Goal: Task Accomplishment & Management: Use online tool/utility

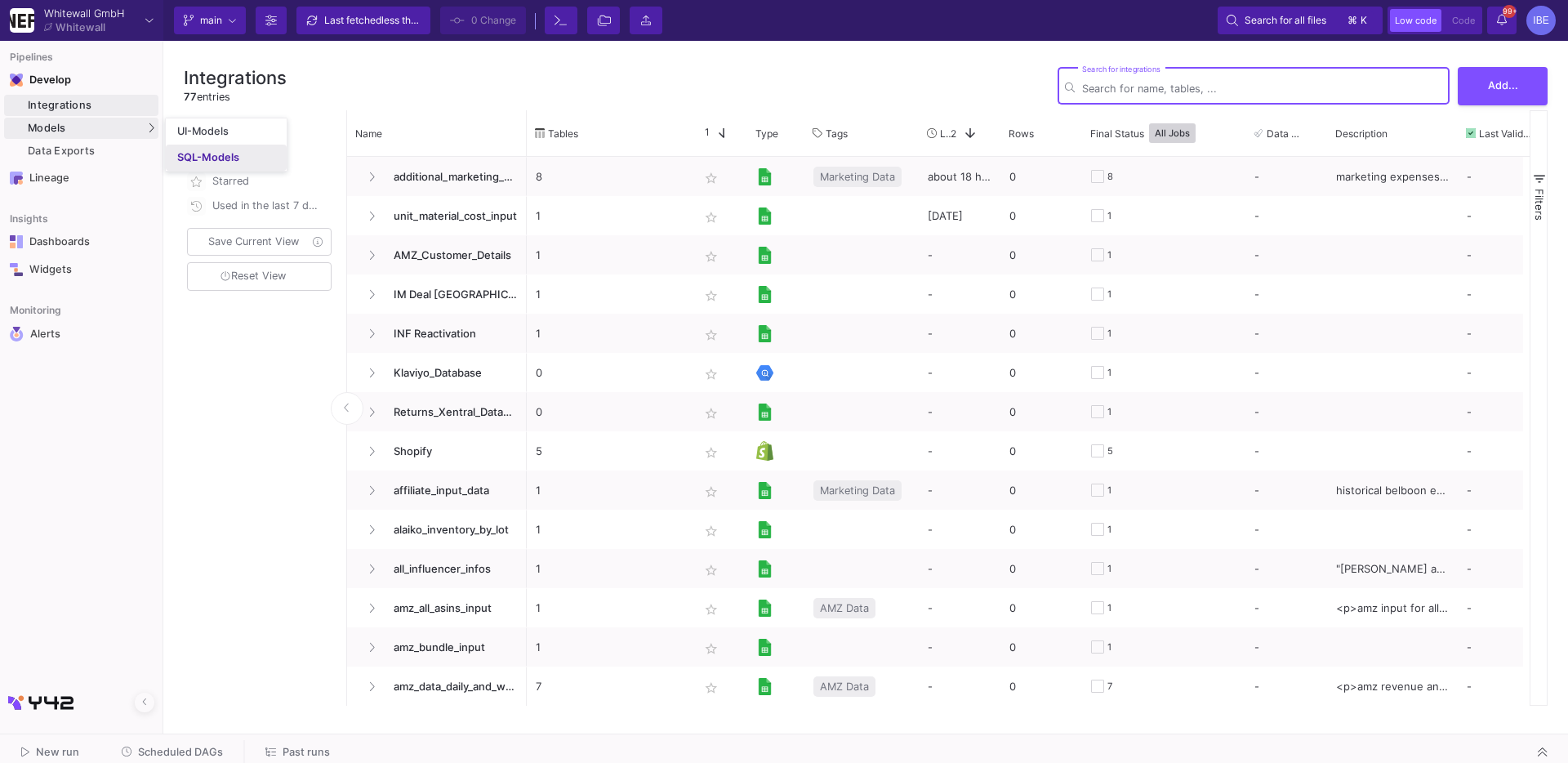
click at [180, 151] on div "SQL-Models" at bounding box center [208, 158] width 62 height 13
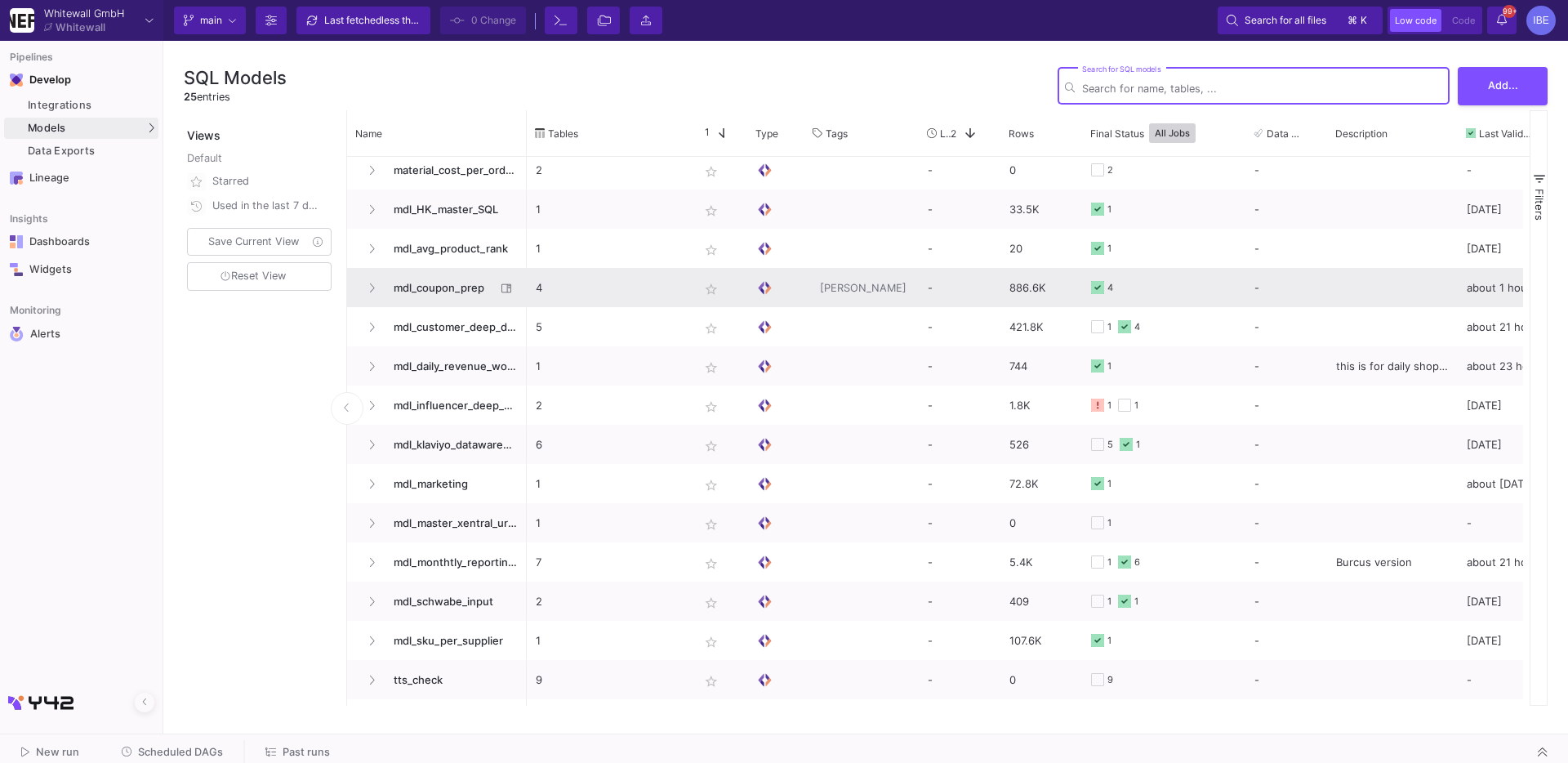
scroll to position [438, 0]
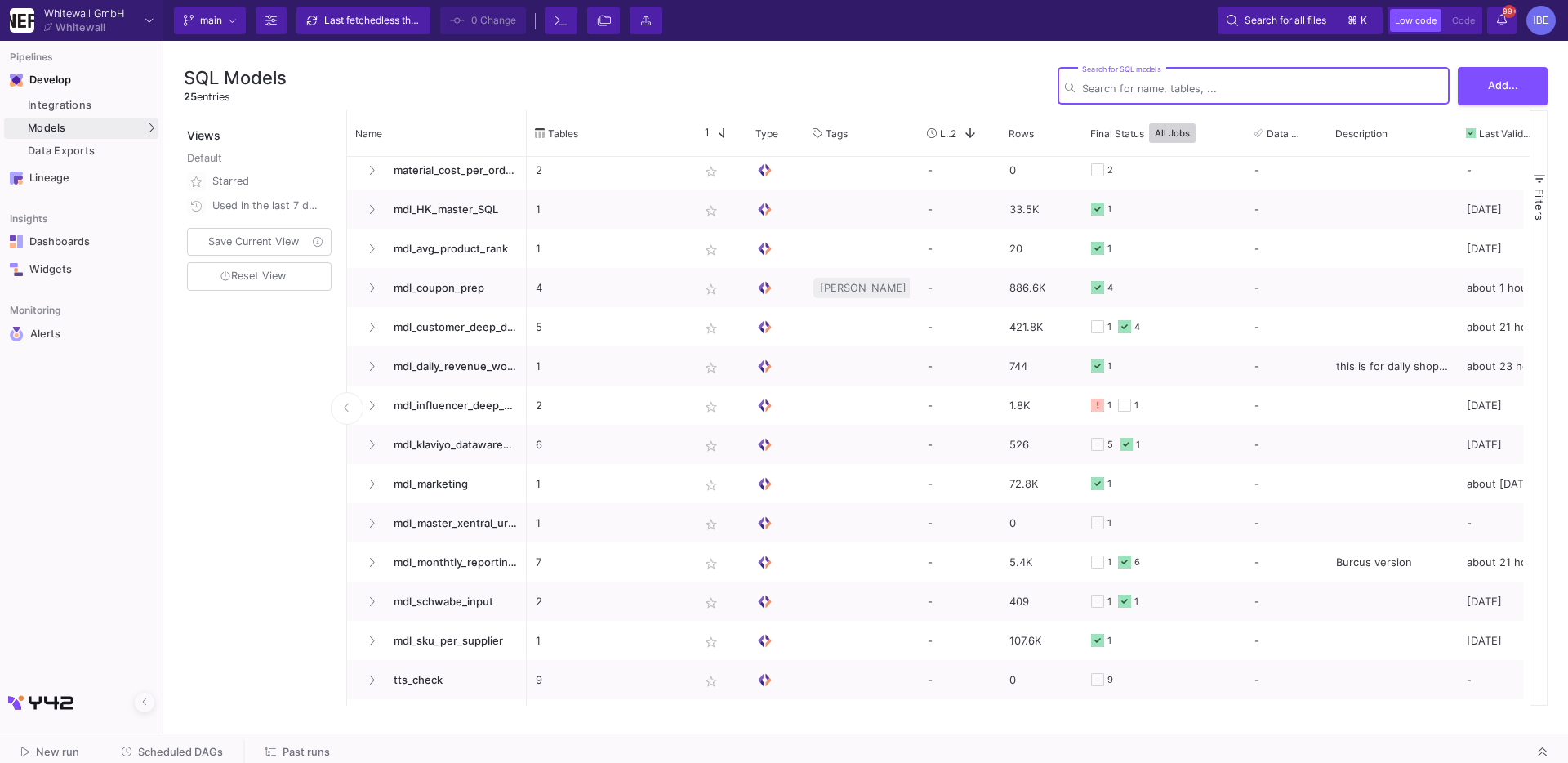
click at [195, 752] on span "Scheduled DAGs" at bounding box center [180, 752] width 85 height 12
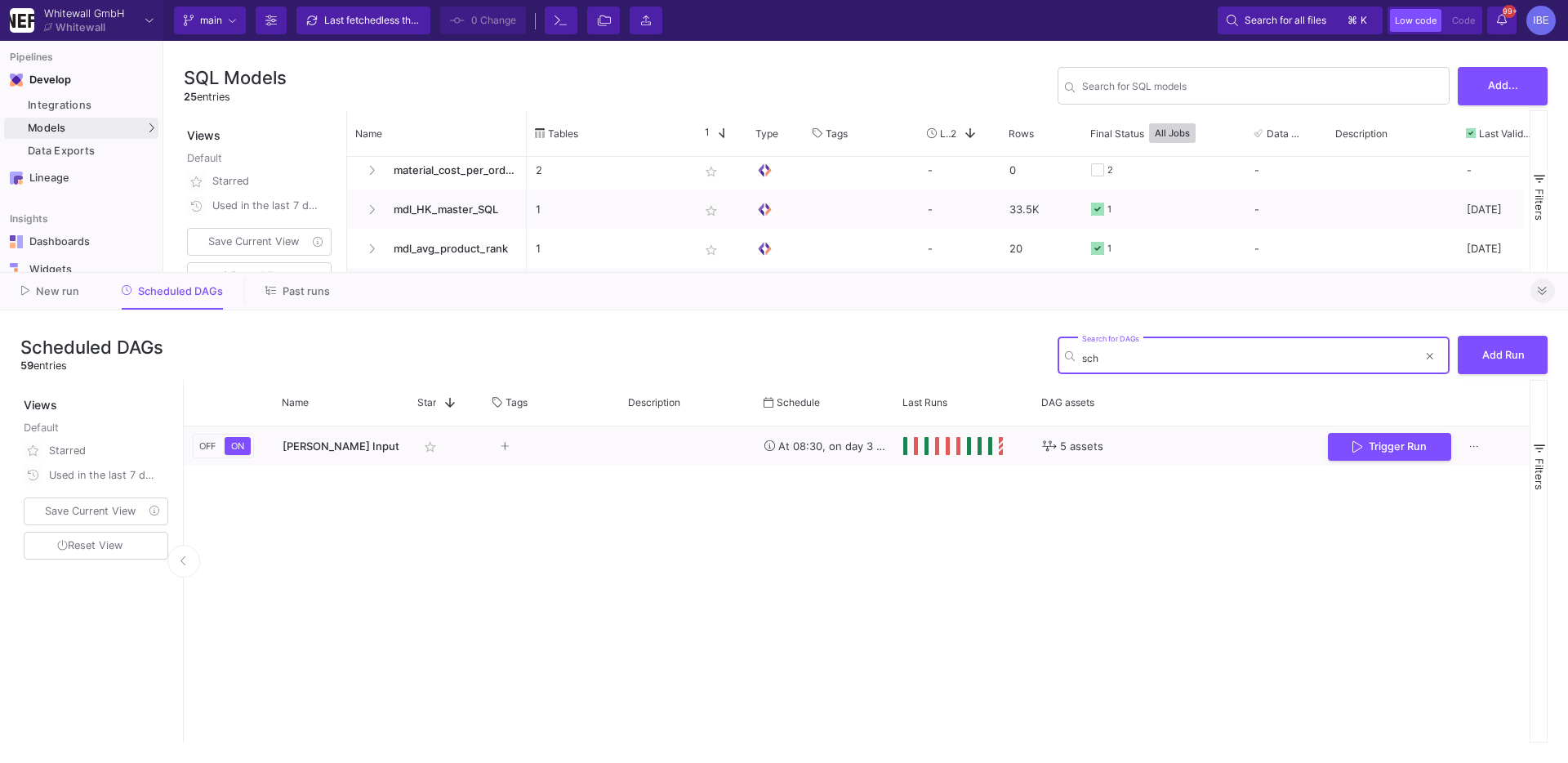
type input "sch"
click at [1542, 286] on icon at bounding box center [1542, 291] width 9 height 11
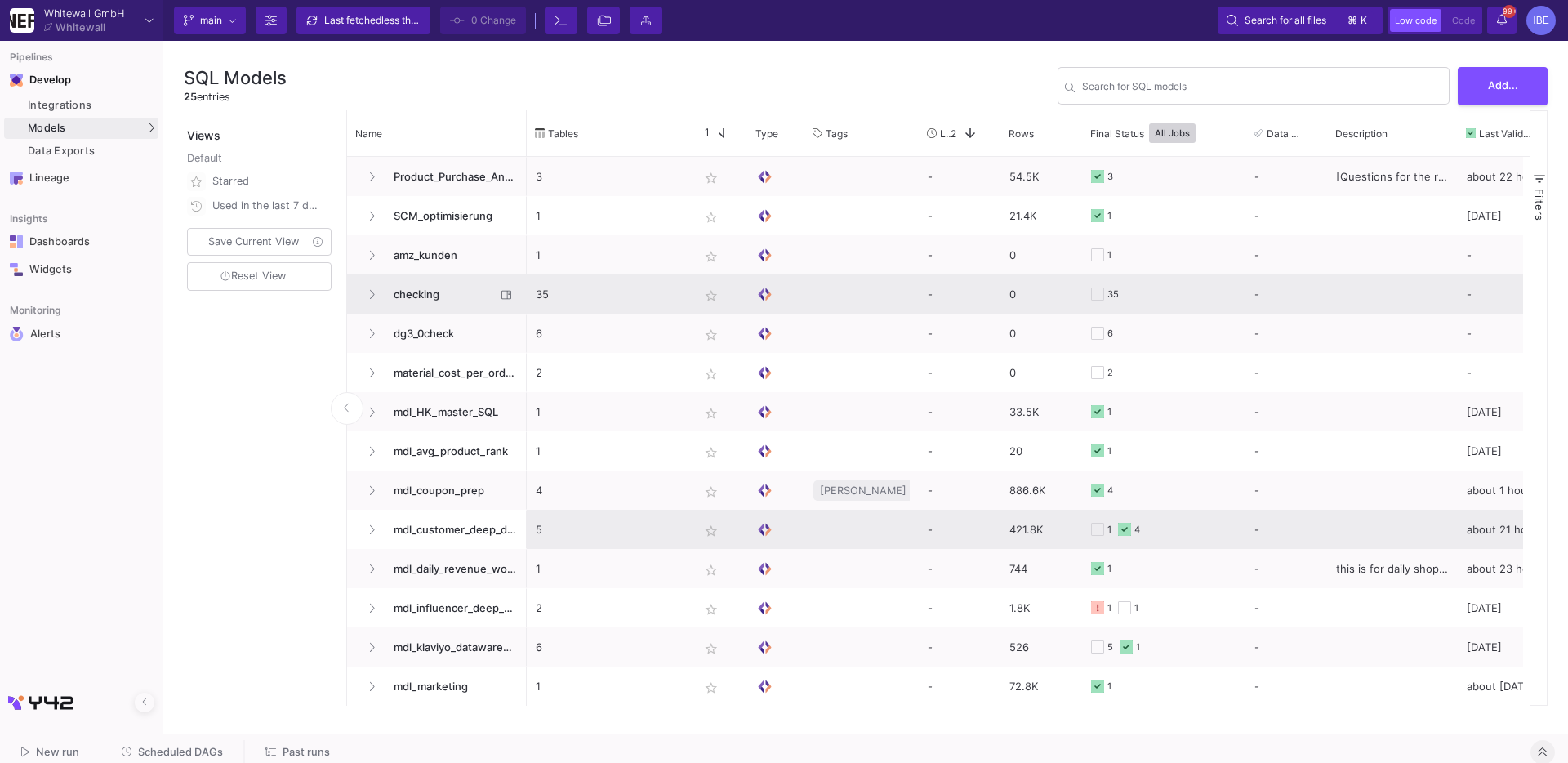
scroll to position [226, 0]
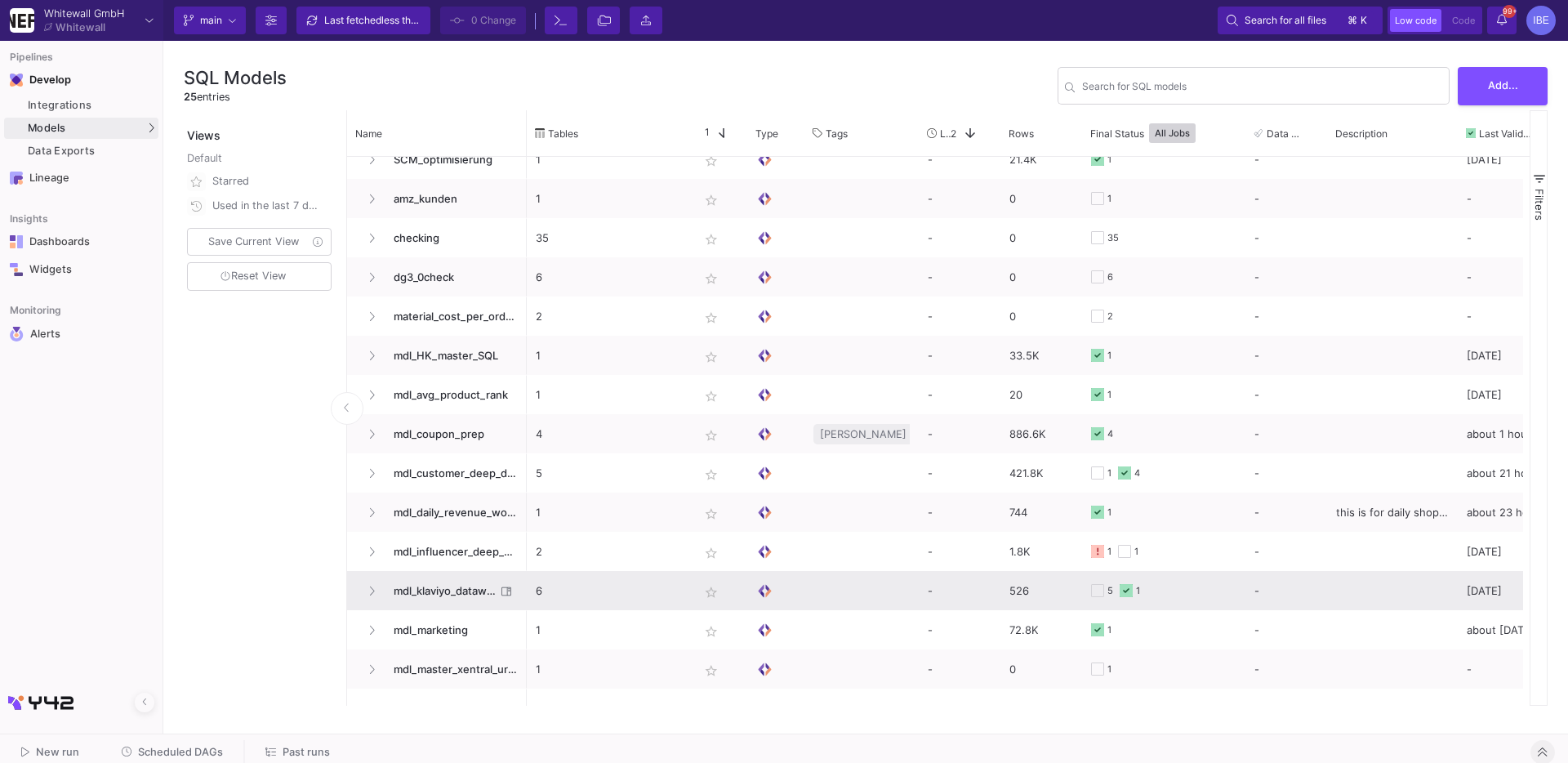
click at [464, 602] on span "mdl_klaviyo_datawarehouse" at bounding box center [440, 591] width 112 height 39
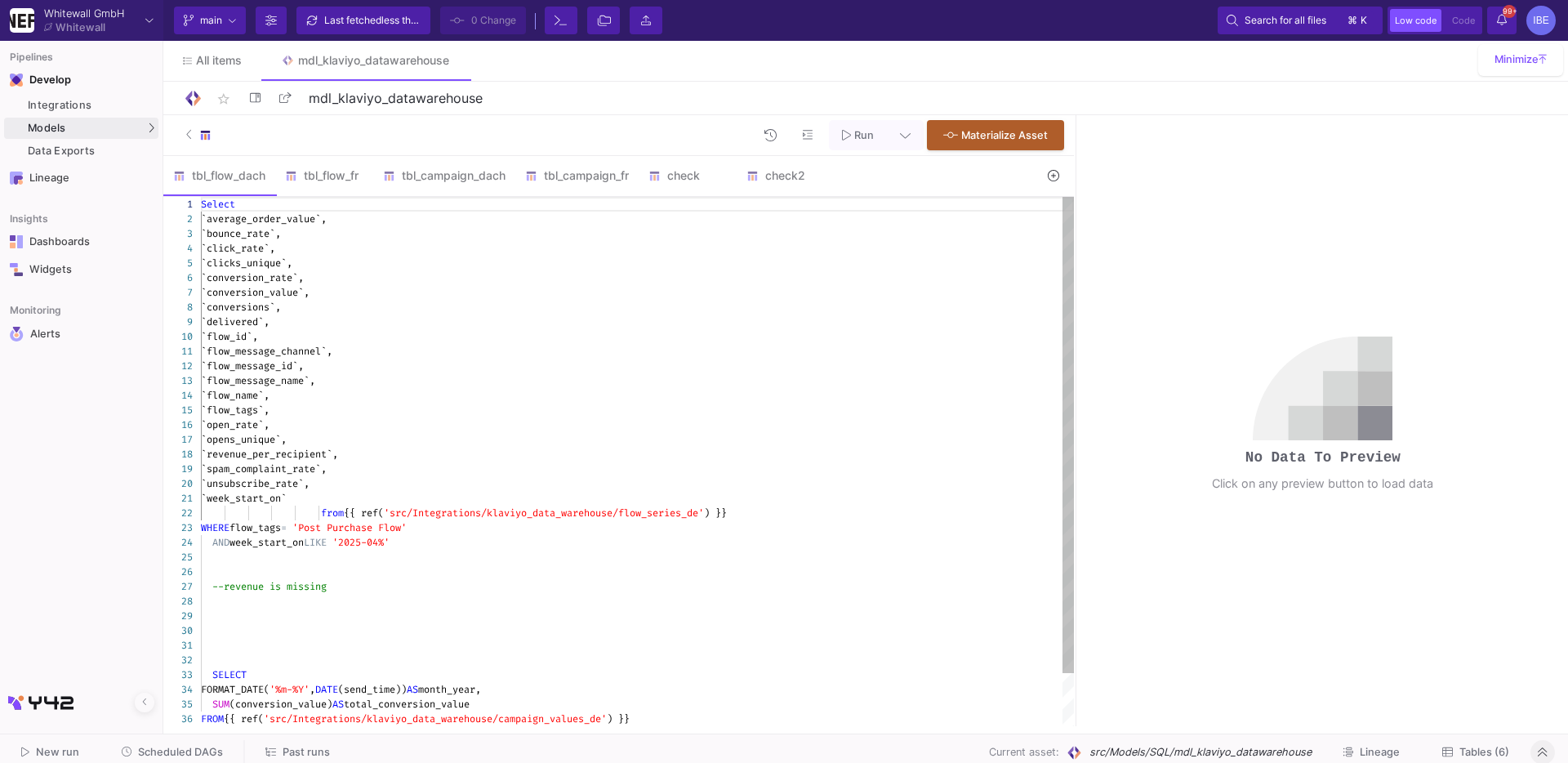
click at [463, 585] on div "--revenue is missing" at bounding box center [637, 587] width 873 height 15
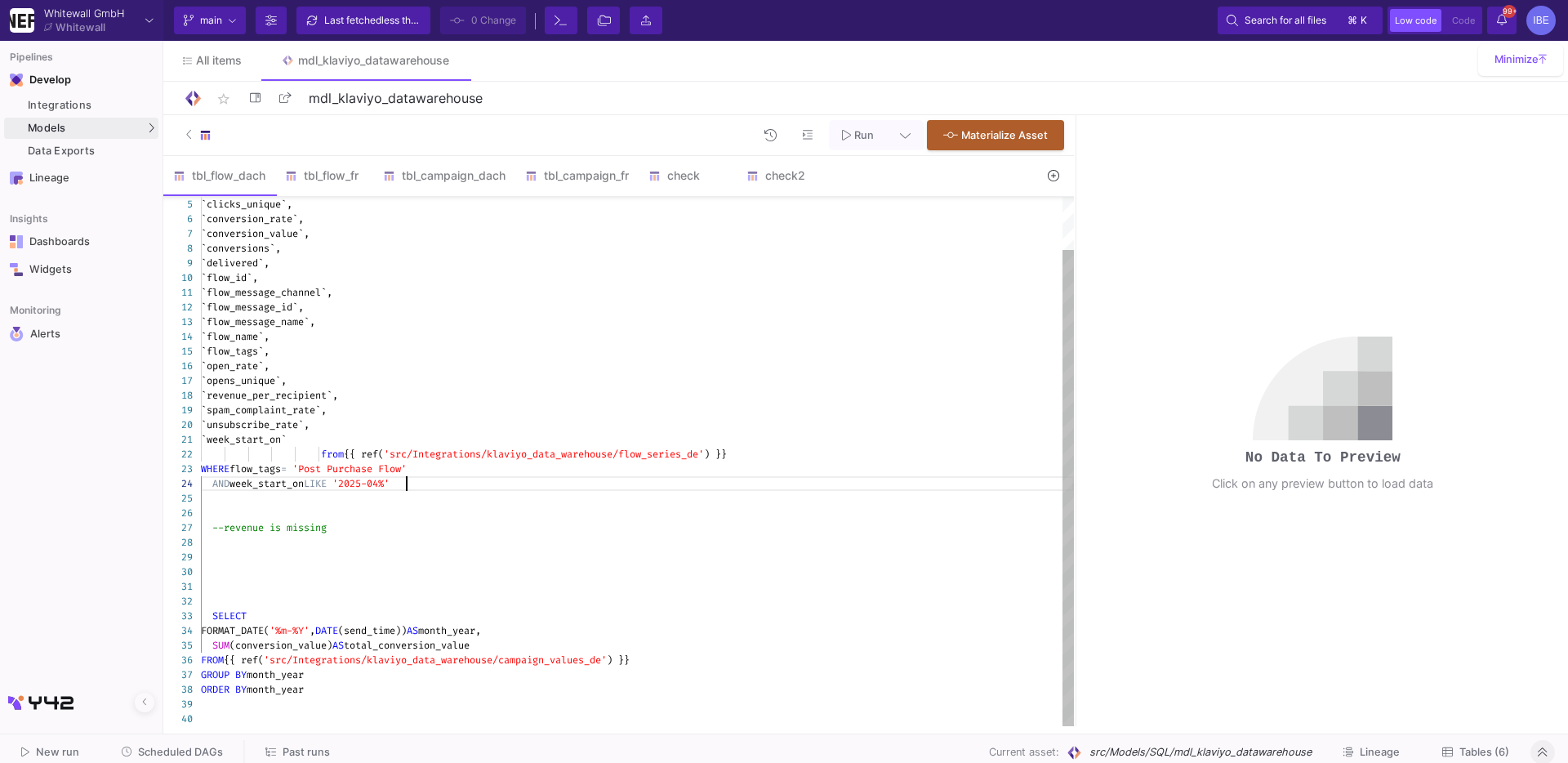
click at [423, 483] on div "AND week_start_on LIKE '2025-04%'" at bounding box center [637, 484] width 873 height 15
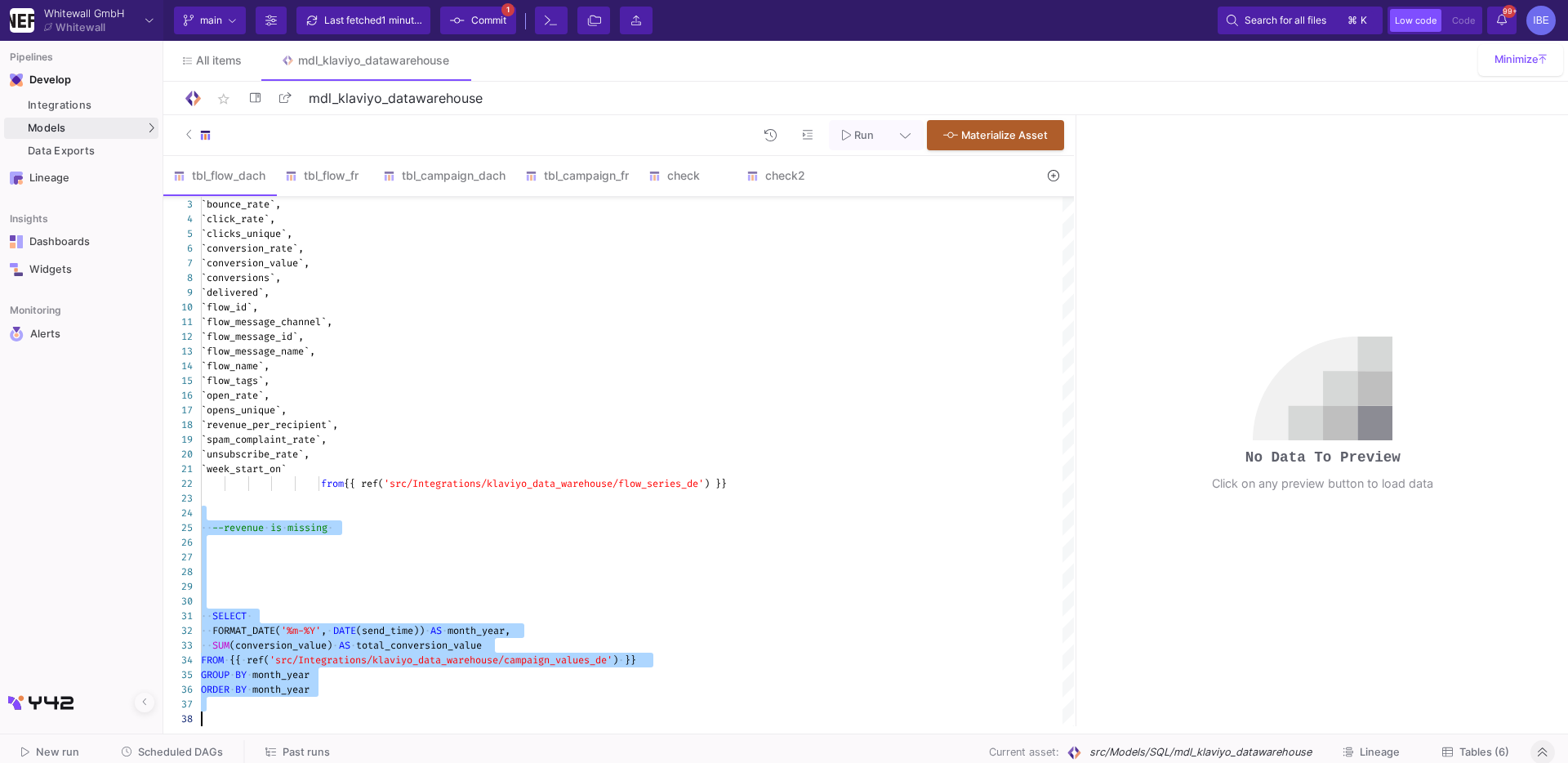
drag, startPoint x: 266, startPoint y: 505, endPoint x: 310, endPoint y: 835, distance: 332.9
click at [310, 762] on html "Writing to file system Whitewall GmbH Whitewall Current branch main Branch Opti…" at bounding box center [784, 382] width 1568 height 763
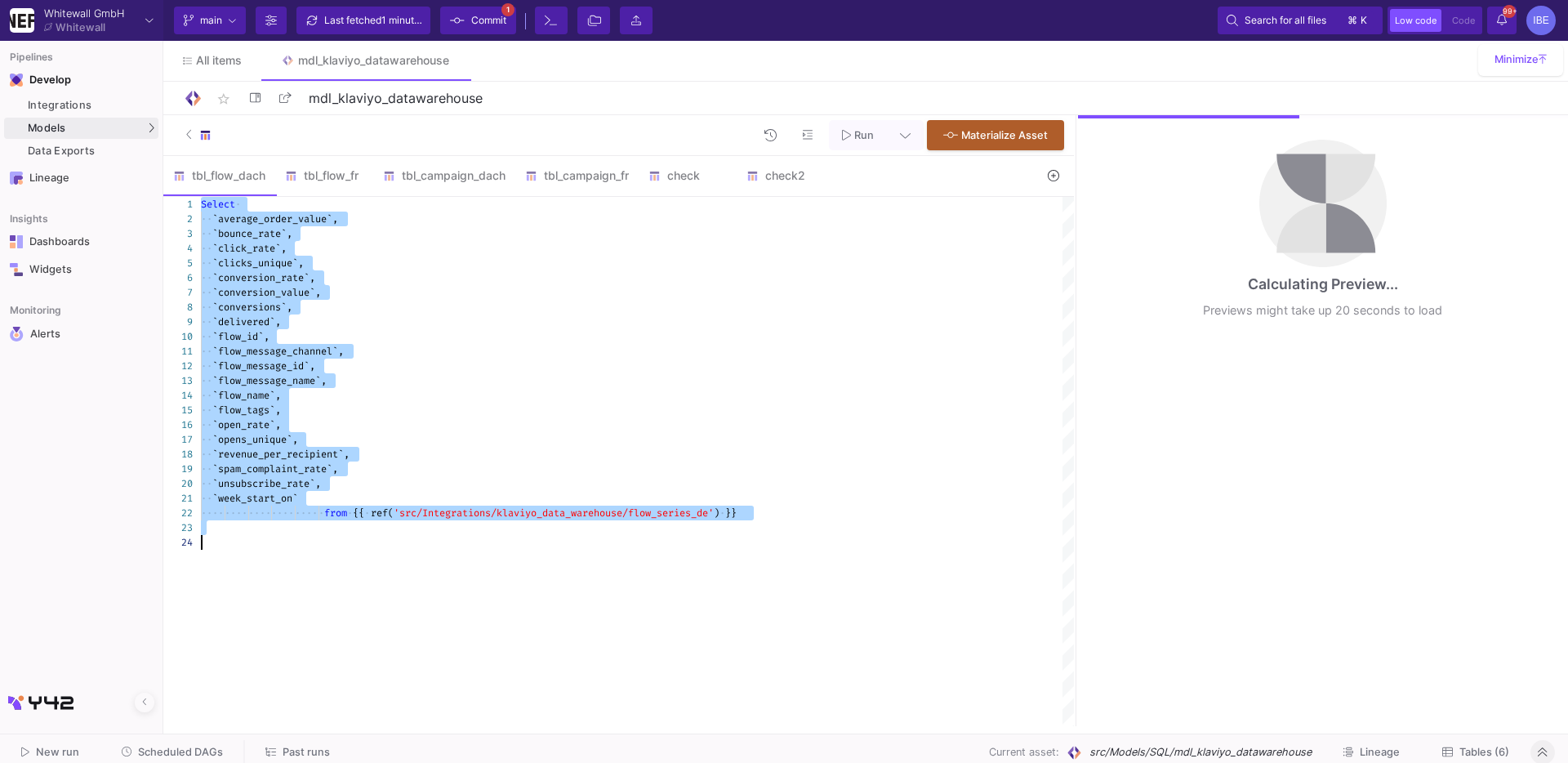
type textarea "`flow_message_channel`, `flow_message_id`, `flow_message_name`, `flow_name`, `f…"
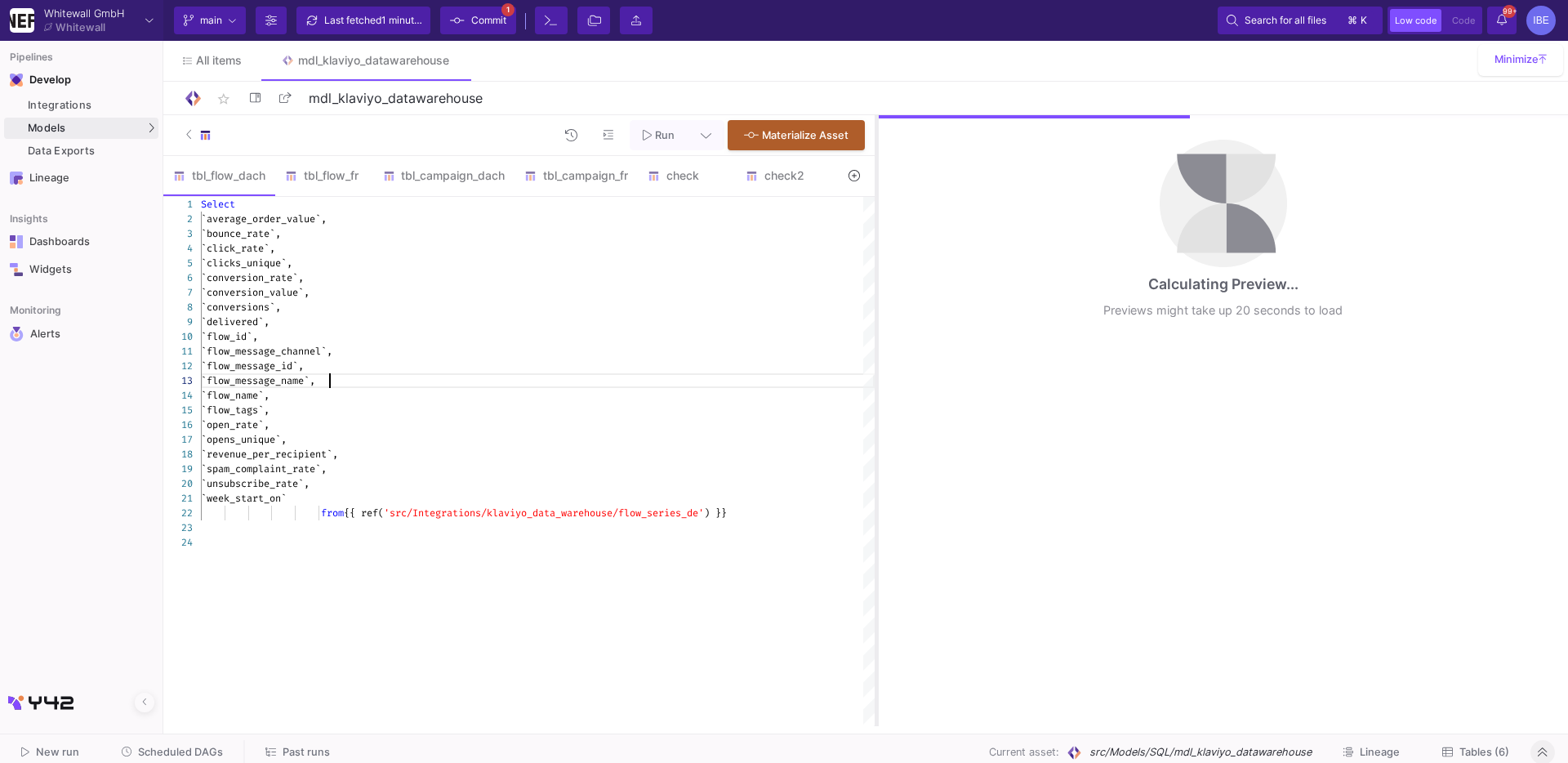
drag, startPoint x: 1073, startPoint y: 322, endPoint x: 874, endPoint y: 322, distance: 199.0
click at [874, 322] on div at bounding box center [876, 420] width 4 height 611
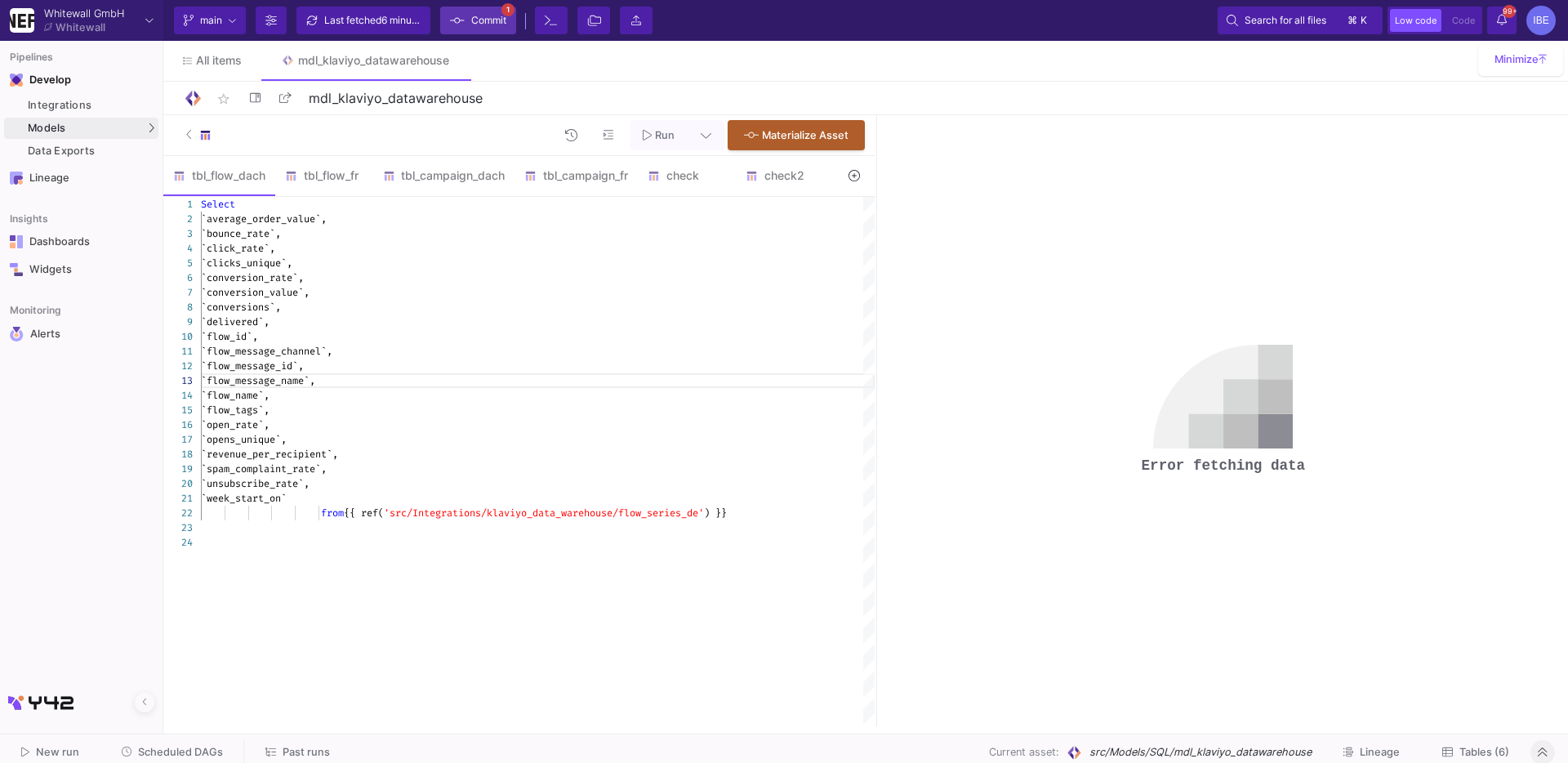
click at [493, 28] on span "Commit" at bounding box center [489, 21] width 35 height 25
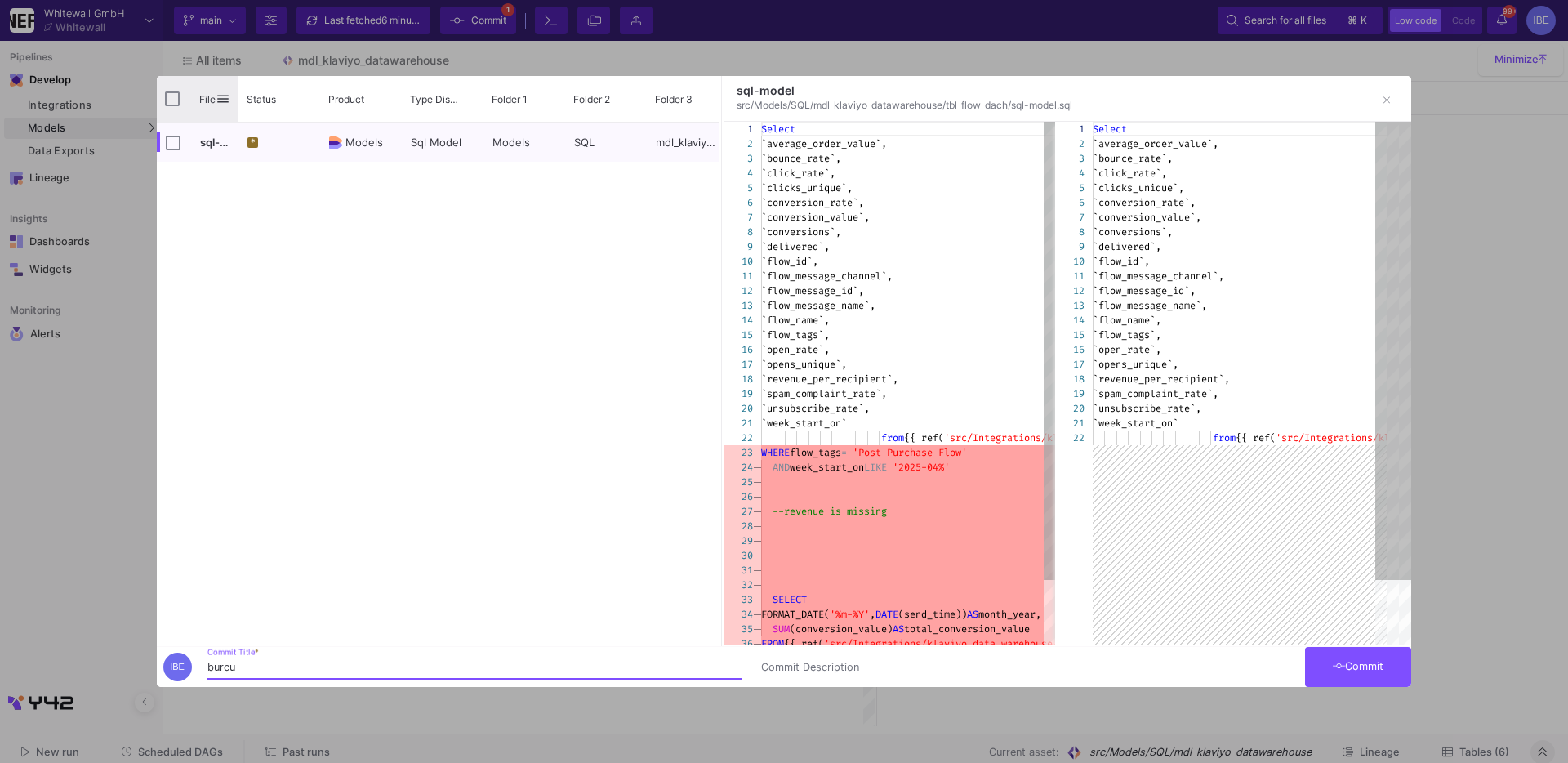
type input "burcu"
click at [166, 97] on input "Press Space to toggle all rows selection (unchecked)" at bounding box center [172, 99] width 15 height 15
checkbox input "true"
click at [1367, 649] on button "Commit" at bounding box center [1357, 667] width 106 height 40
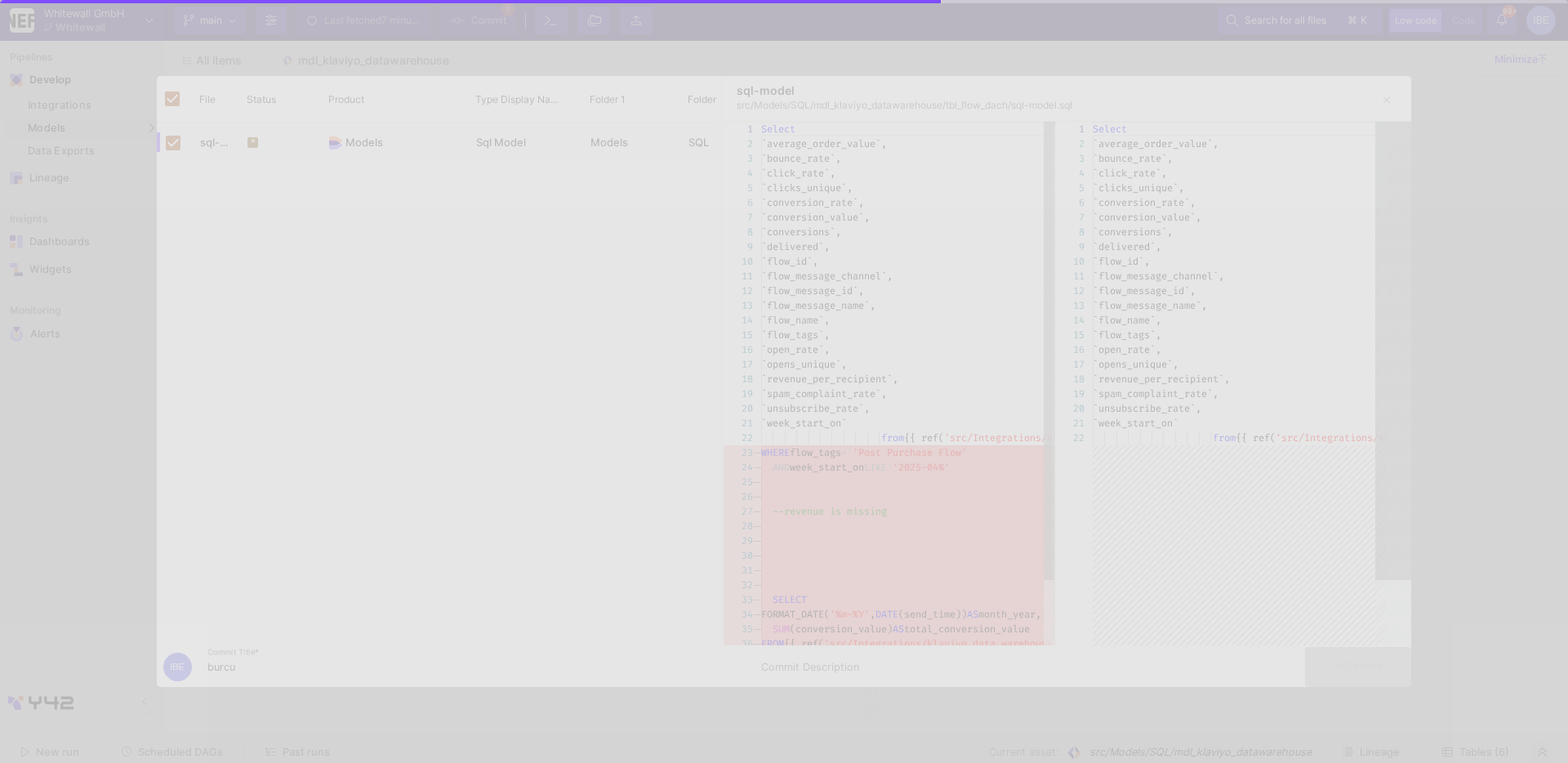
checkbox input "false"
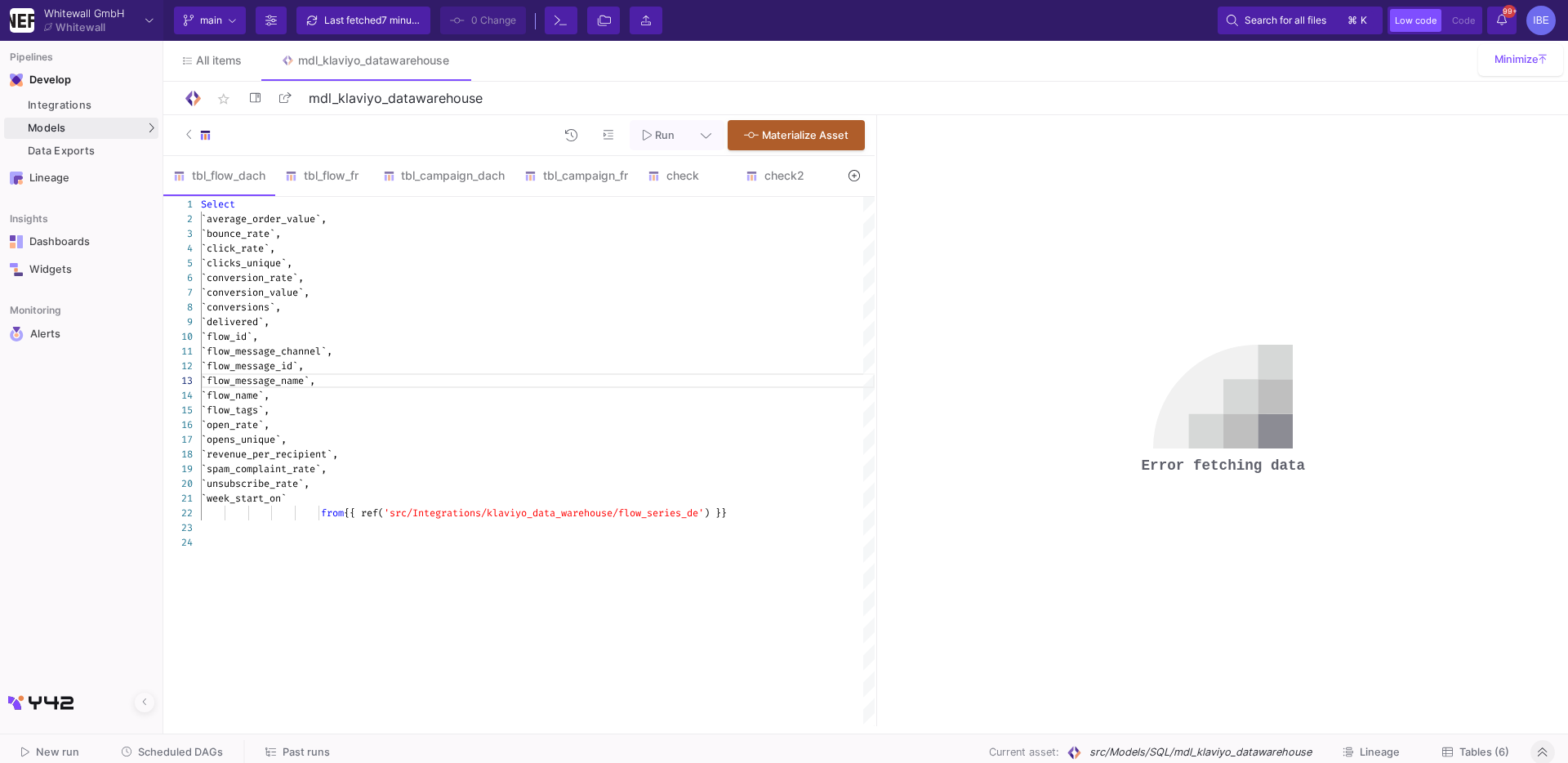
click at [403, 261] on div "`clicks_unique`," at bounding box center [538, 263] width 674 height 15
type textarea "Select `average_order_value`, `bounce_rate`, `click_rate`, `clicks_unique`, `co…"
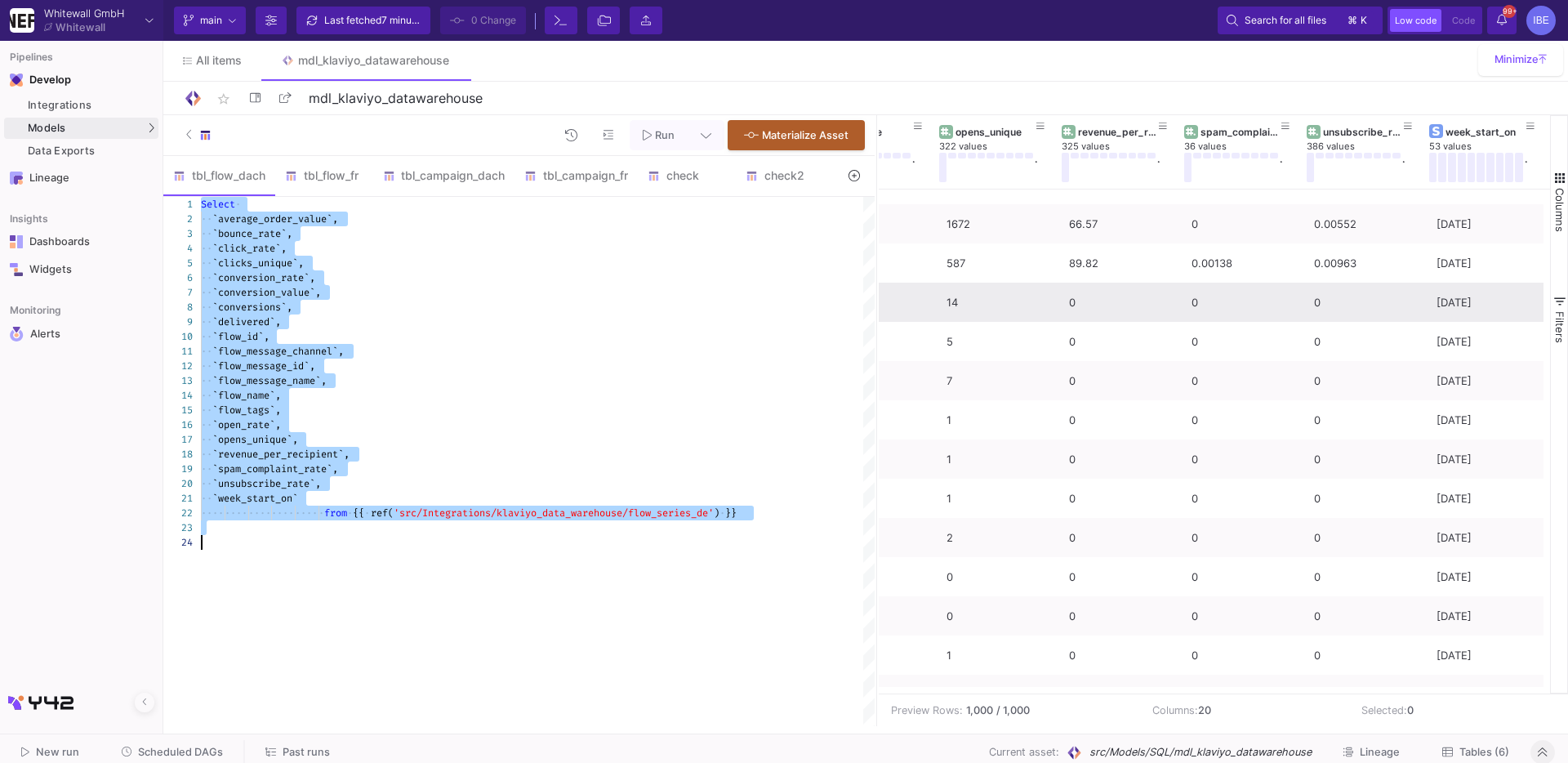
scroll to position [553, 0]
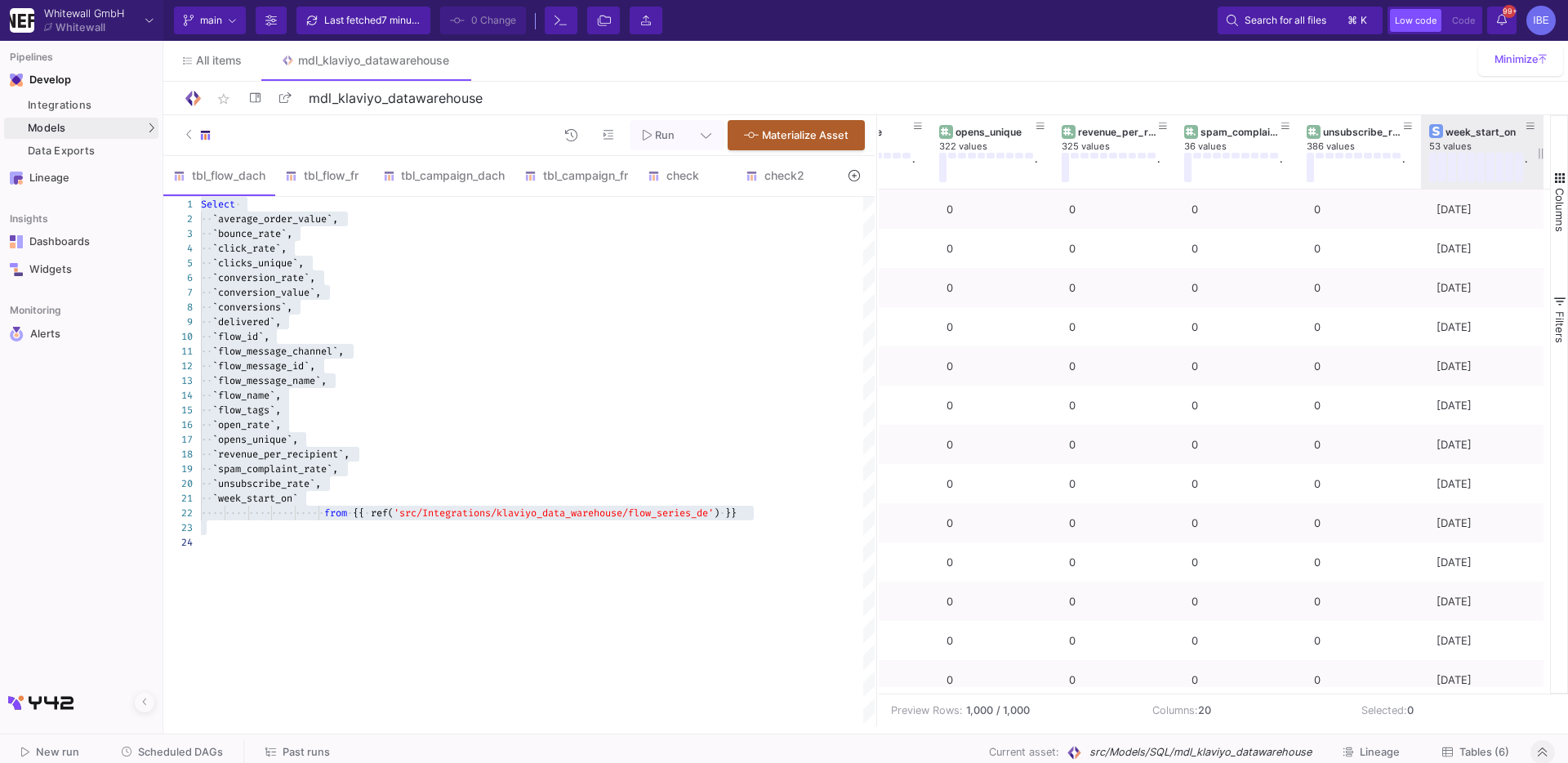
click at [1476, 143] on div "53 values" at bounding box center [1490, 146] width 122 height 12
click at [1475, 135] on div "week_start_on" at bounding box center [1486, 131] width 81 height 12
